Goal: Use online tool/utility: Utilize a website feature to perform a specific function

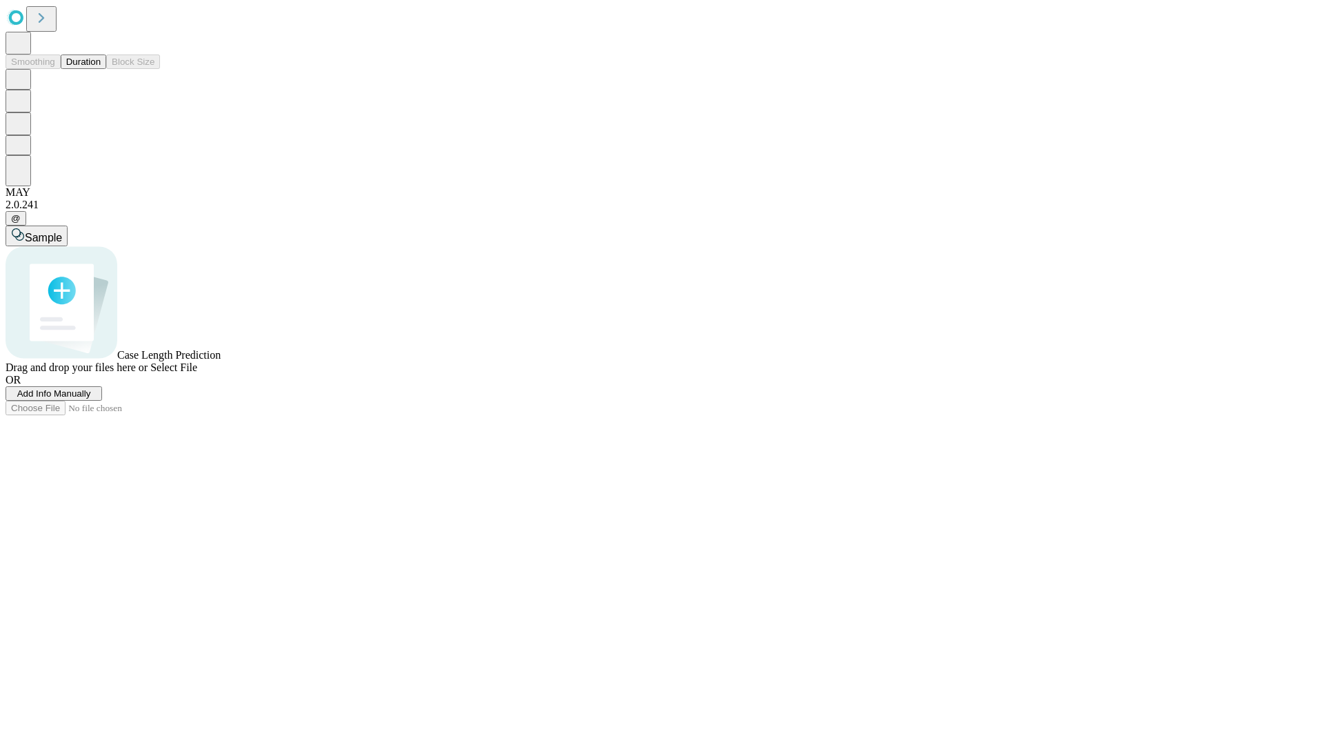
click at [101, 69] on button "Duration" at bounding box center [84, 61] width 46 height 14
click at [62, 232] on span "Sample" at bounding box center [43, 238] width 37 height 12
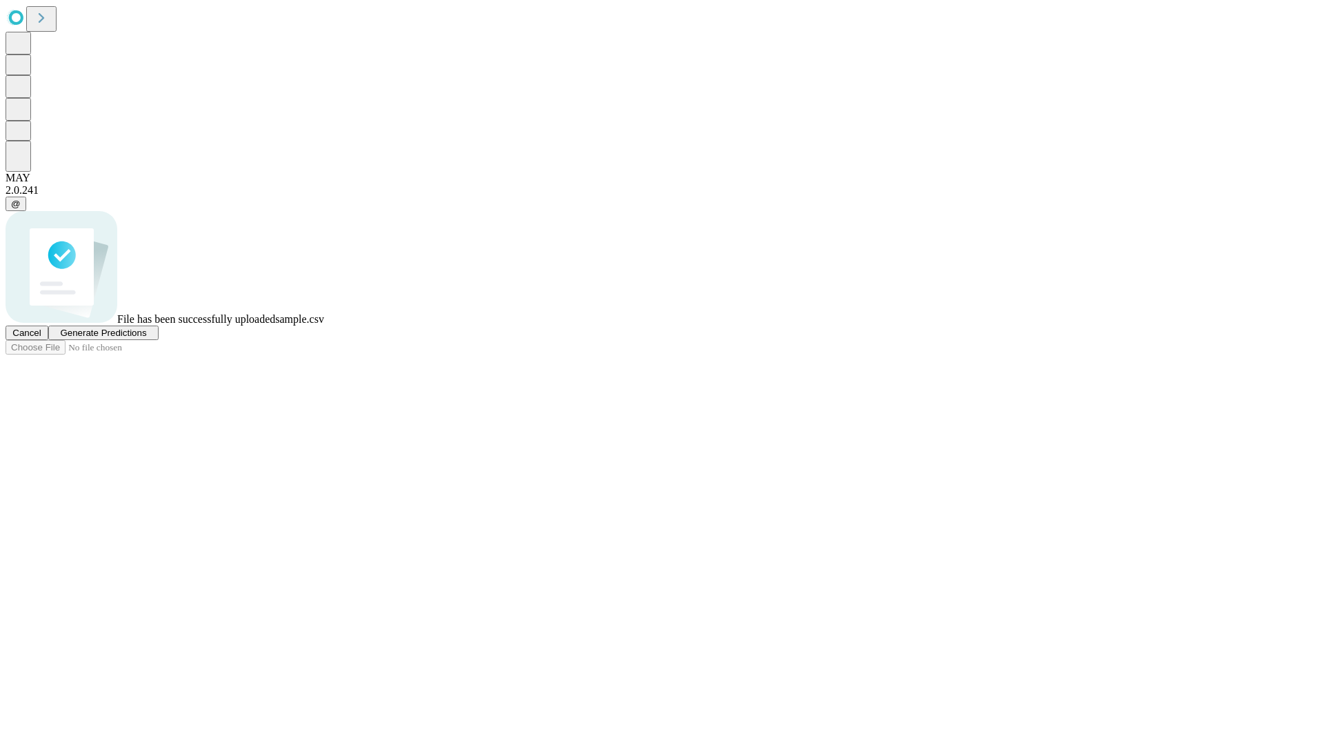
click at [146, 338] on span "Generate Predictions" at bounding box center [103, 333] width 86 height 10
